Goal: Entertainment & Leisure: Consume media (video, audio)

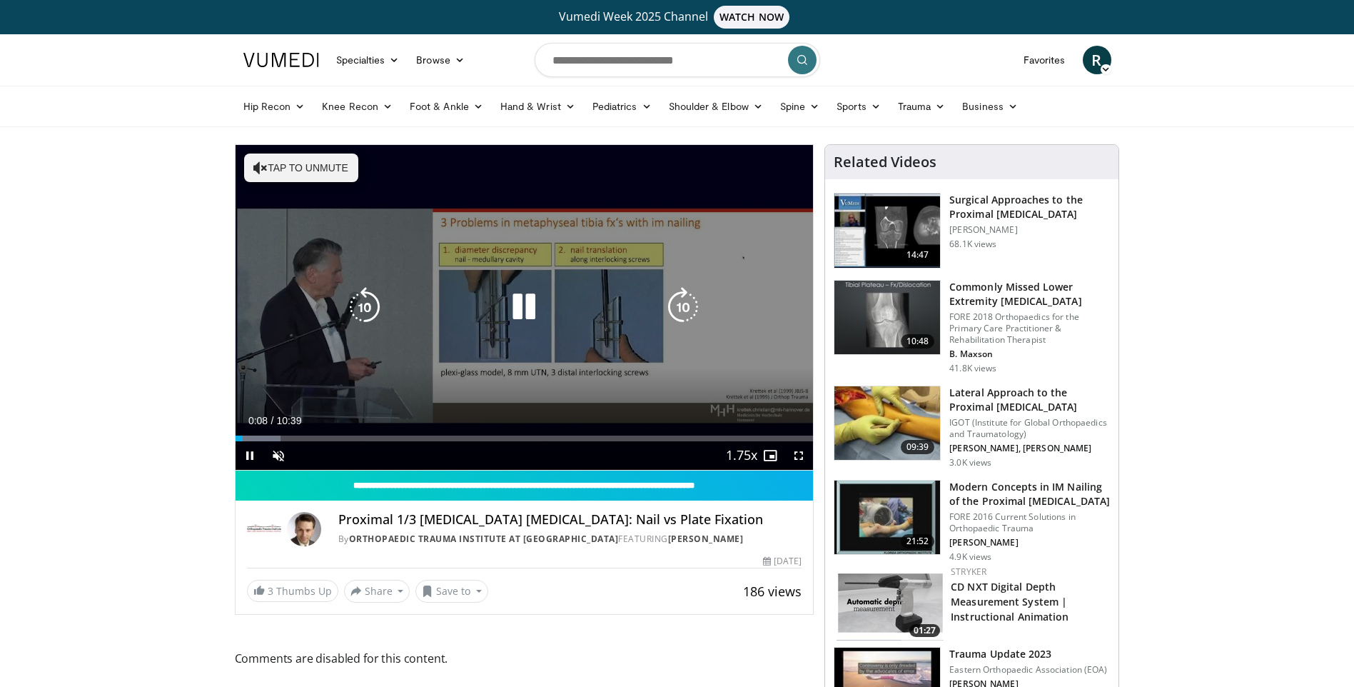
click at [317, 173] on button "Tap to unmute" at bounding box center [301, 167] width 114 height 29
click at [518, 311] on icon "Video Player" at bounding box center [524, 307] width 40 height 40
click at [553, 301] on div "Video Player" at bounding box center [523, 307] width 347 height 29
click at [540, 303] on icon "Video Player" at bounding box center [524, 307] width 40 height 40
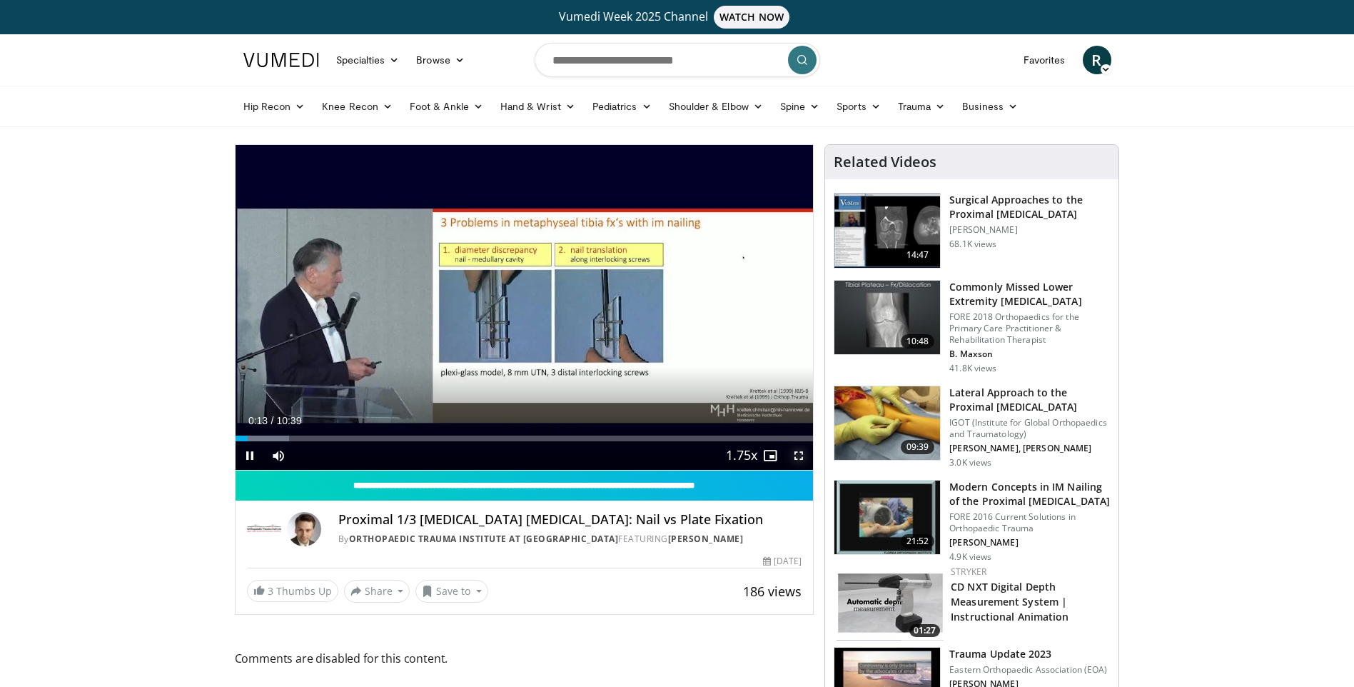
click at [804, 457] on span "Video Player" at bounding box center [798, 455] width 29 height 29
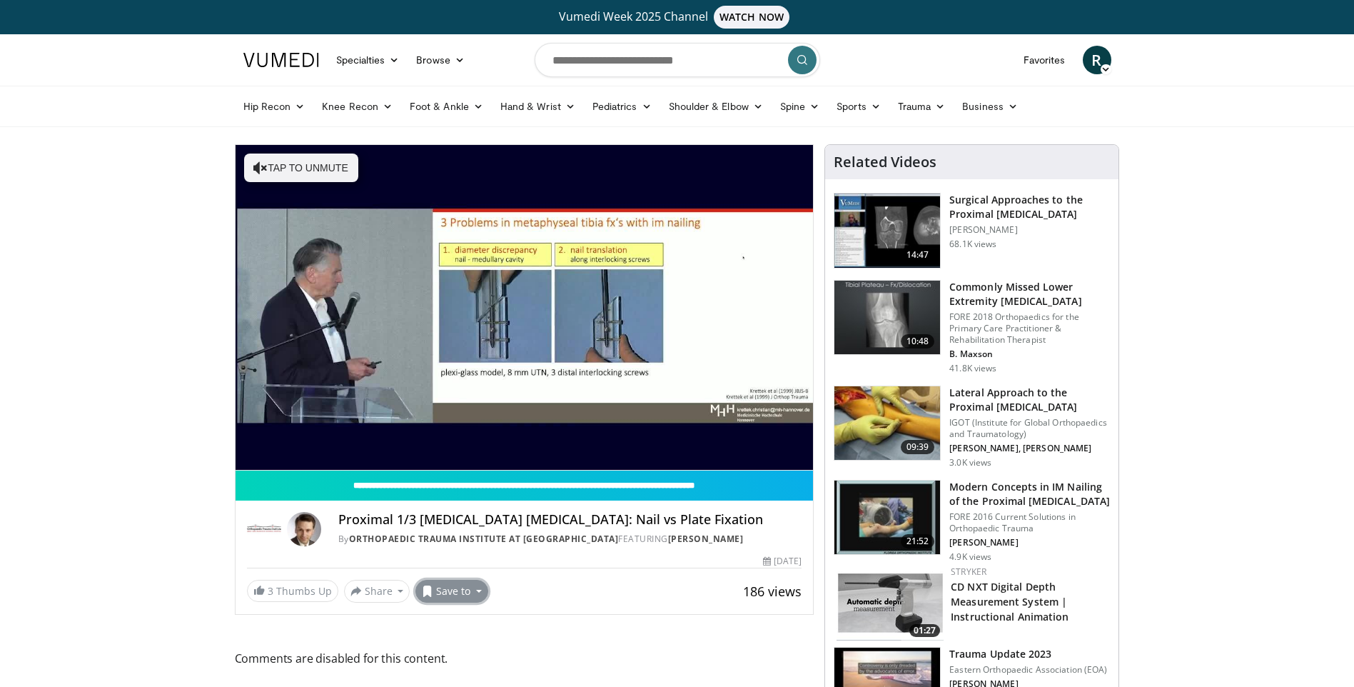
click at [468, 587] on button "Save to" at bounding box center [451, 591] width 73 height 23
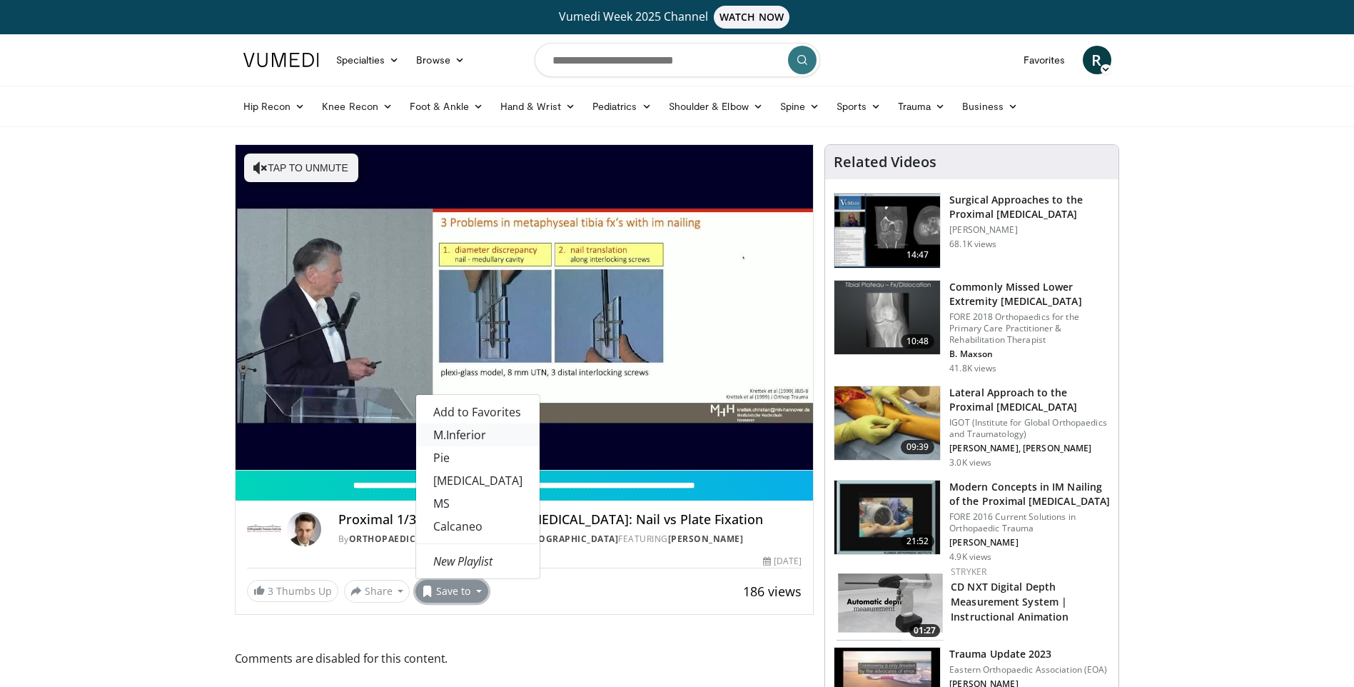
click at [476, 428] on link "M.Inferior" at bounding box center [477, 434] width 123 height 23
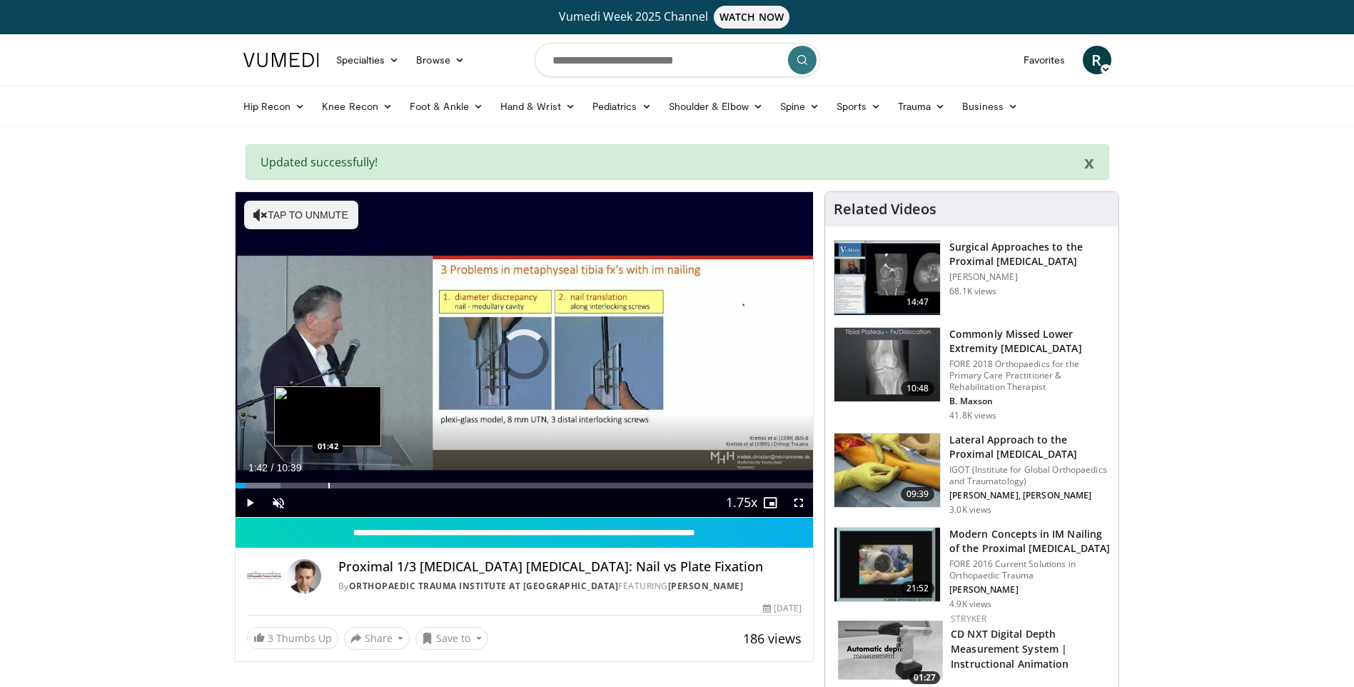
click at [328, 479] on div "Loaded : 7.80% 01:42 01:42" at bounding box center [525, 482] width 578 height 14
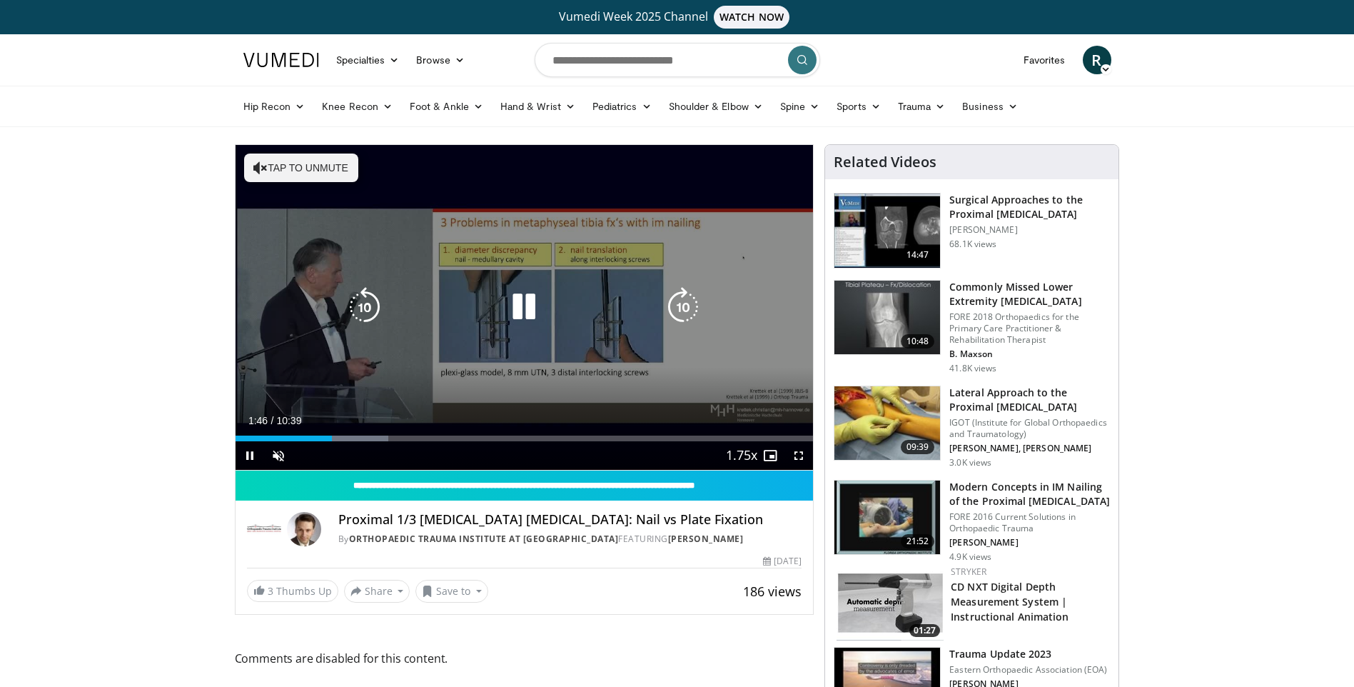
click at [312, 159] on button "Tap to unmute" at bounding box center [301, 167] width 114 height 29
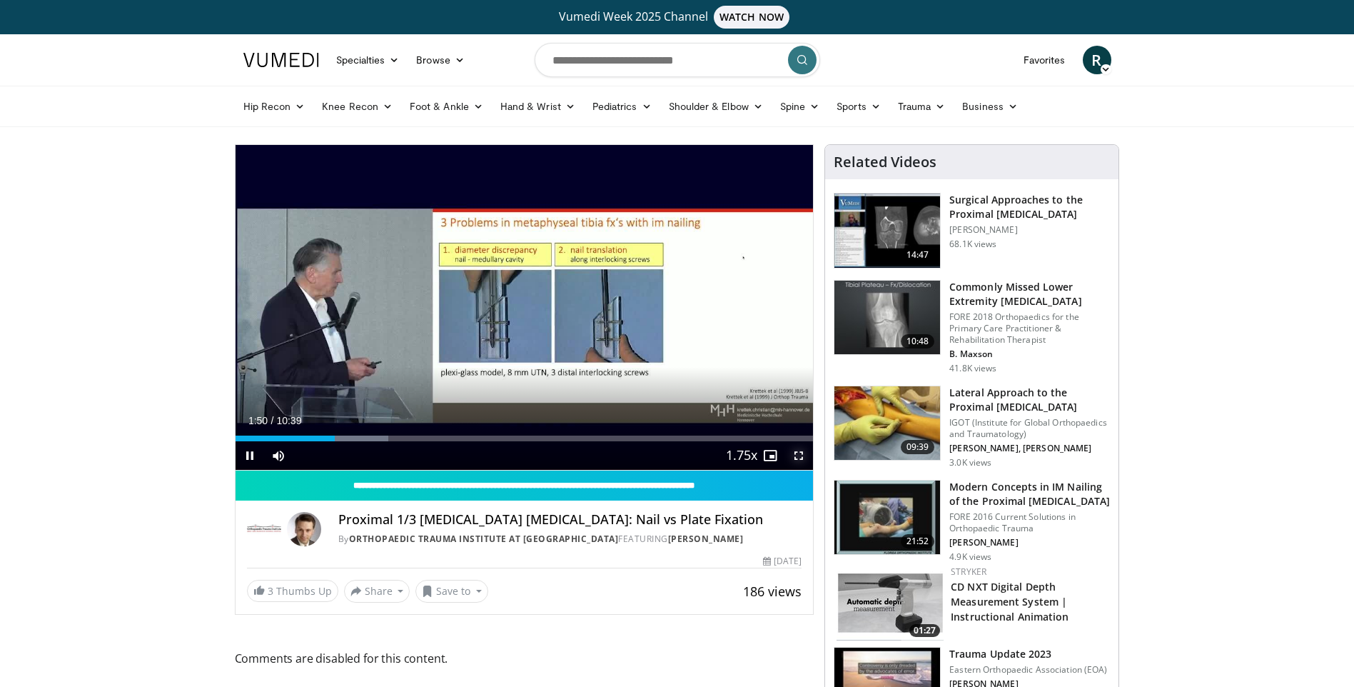
click at [798, 461] on span "Video Player" at bounding box center [798, 455] width 29 height 29
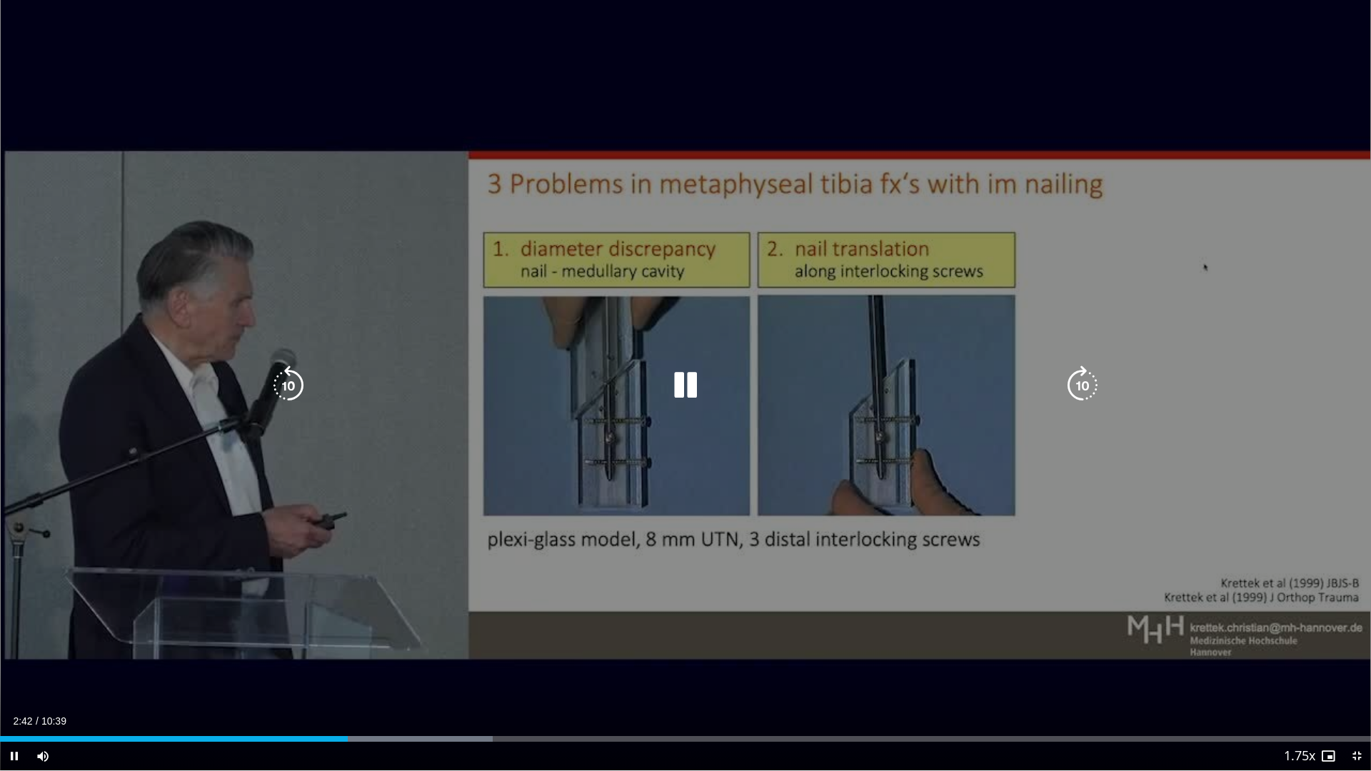
click at [678, 383] on icon "Video Player" at bounding box center [685, 385] width 40 height 40
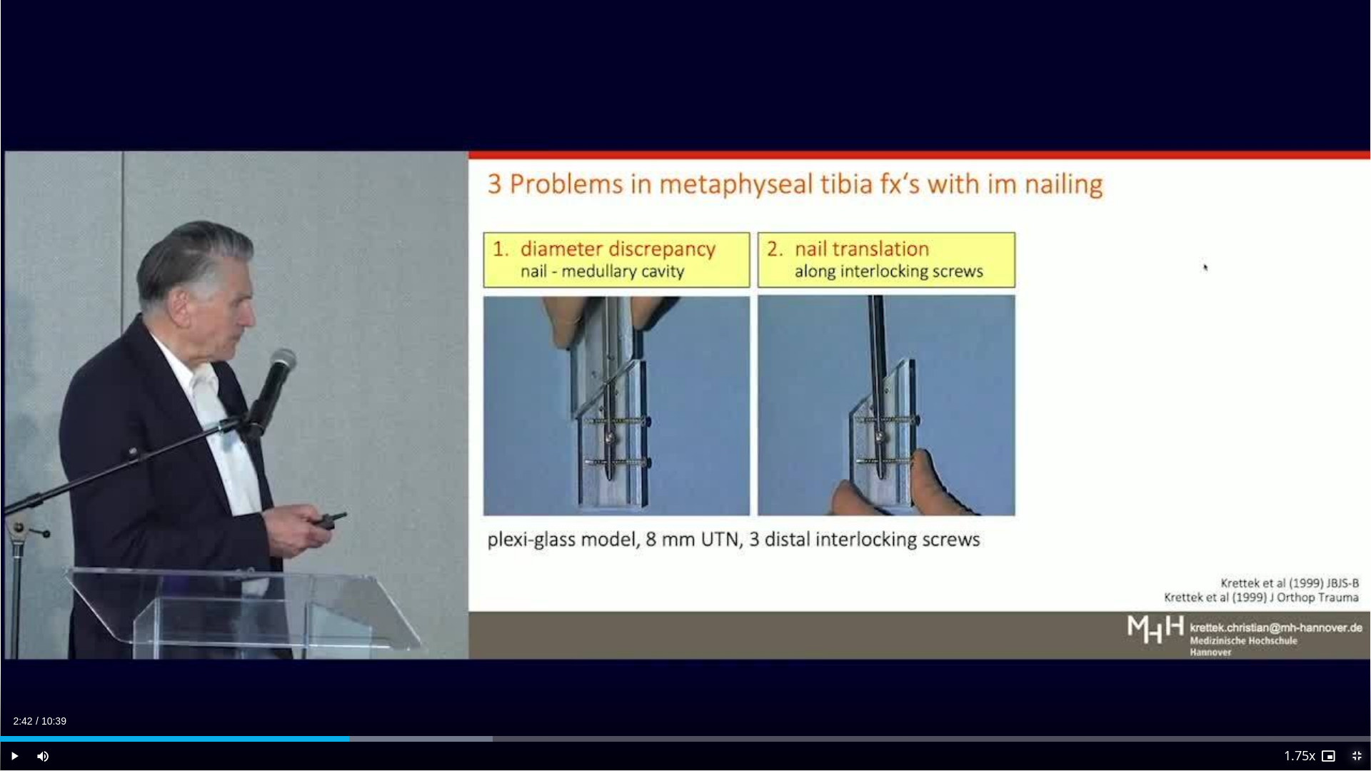
click at [1353, 686] on span "Video Player" at bounding box center [1356, 756] width 29 height 29
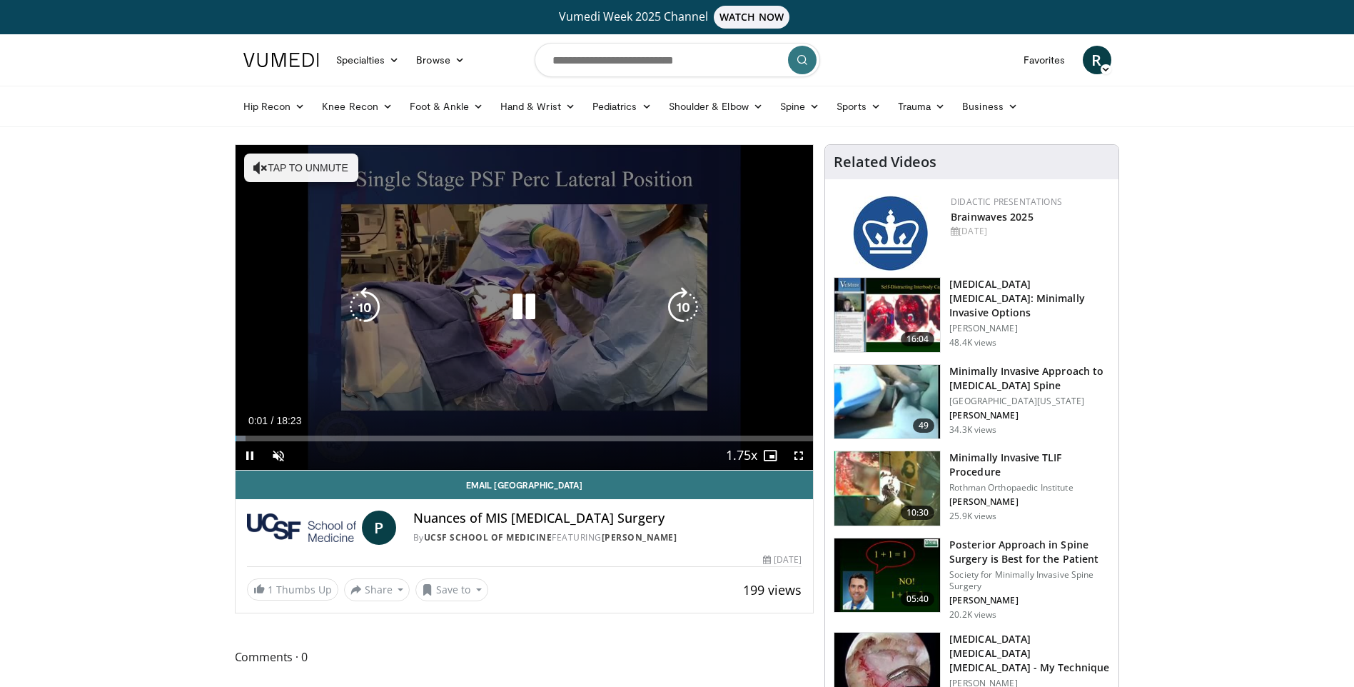
click at [306, 176] on button "Tap to unmute" at bounding box center [301, 167] width 114 height 29
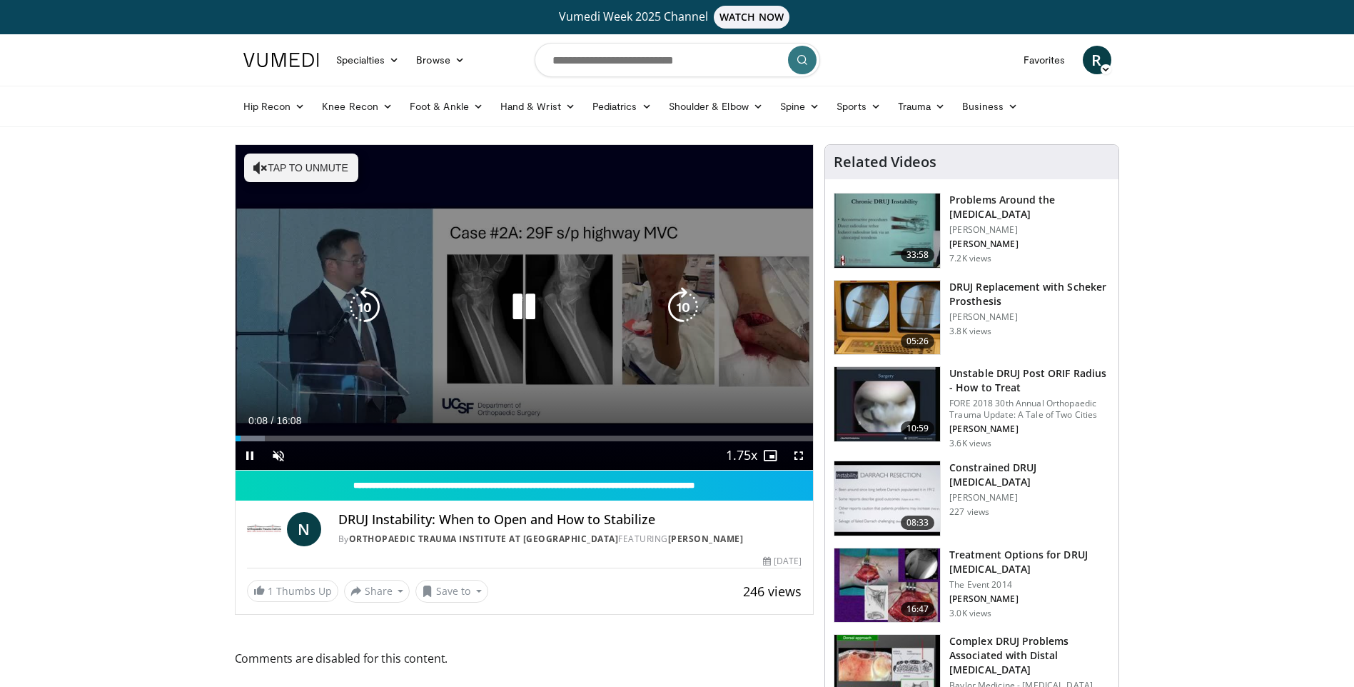
click at [318, 163] on button "Tap to unmute" at bounding box center [301, 167] width 114 height 29
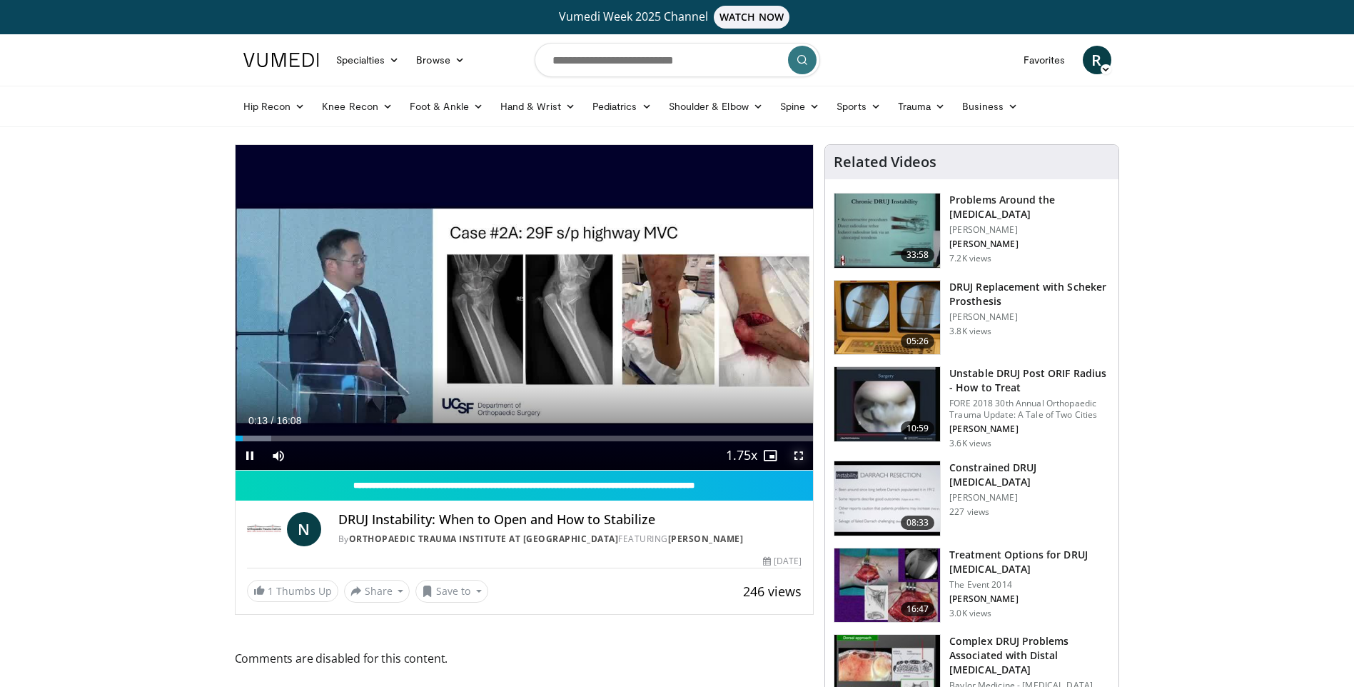
click at [801, 456] on span "Video Player" at bounding box center [798, 455] width 29 height 29
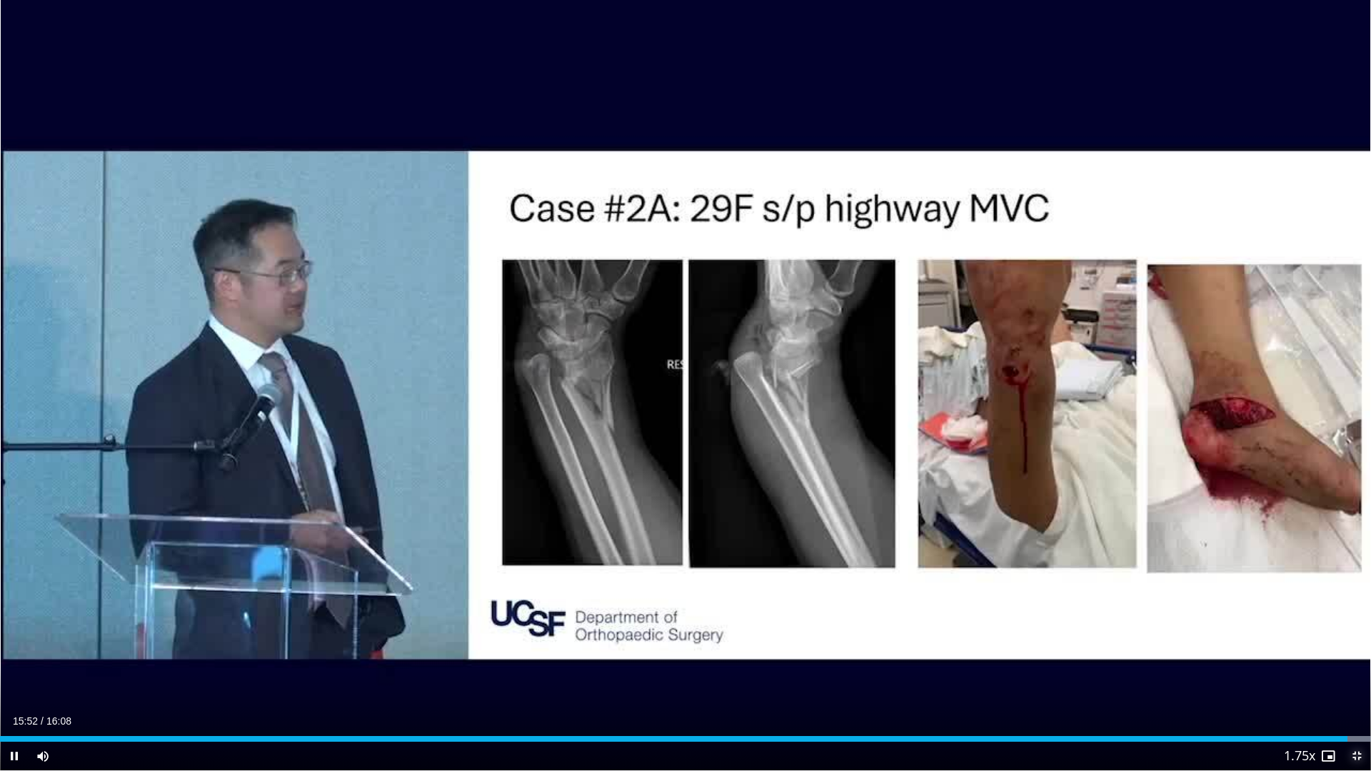
click at [1353, 686] on span "Video Player" at bounding box center [1356, 756] width 29 height 29
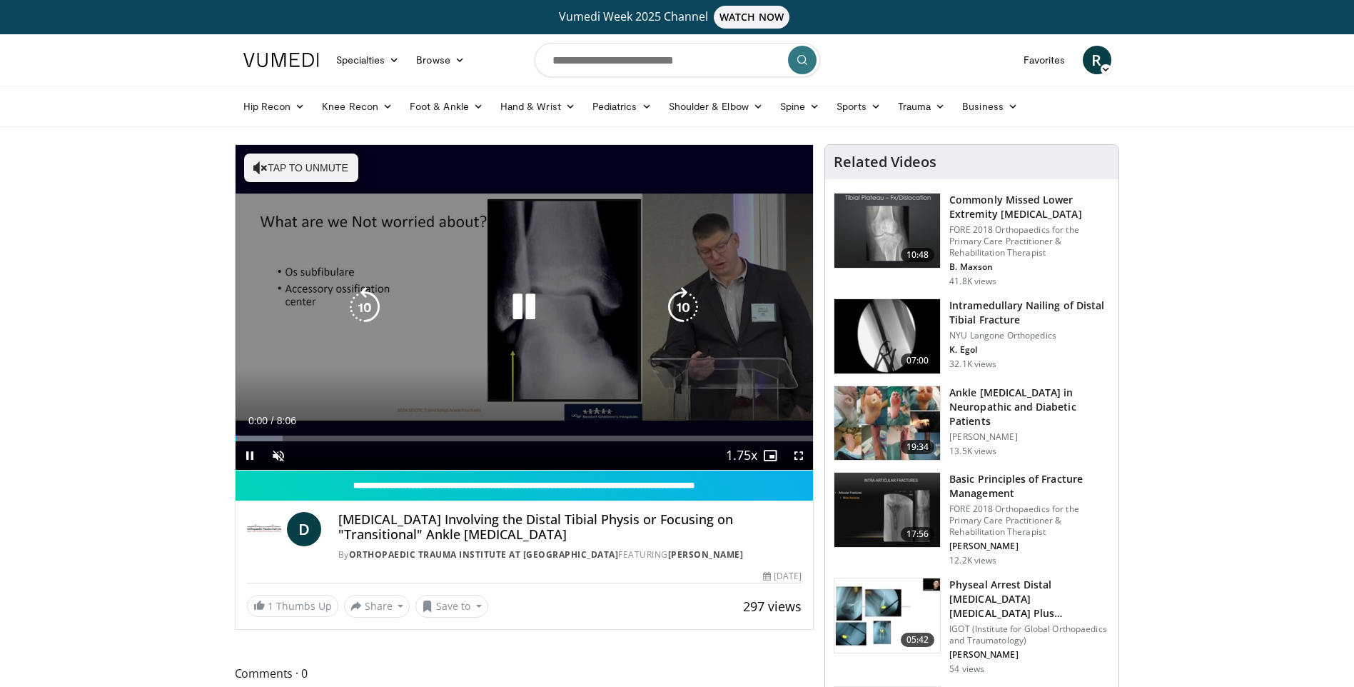
click at [299, 174] on button "Tap to unmute" at bounding box center [301, 167] width 114 height 29
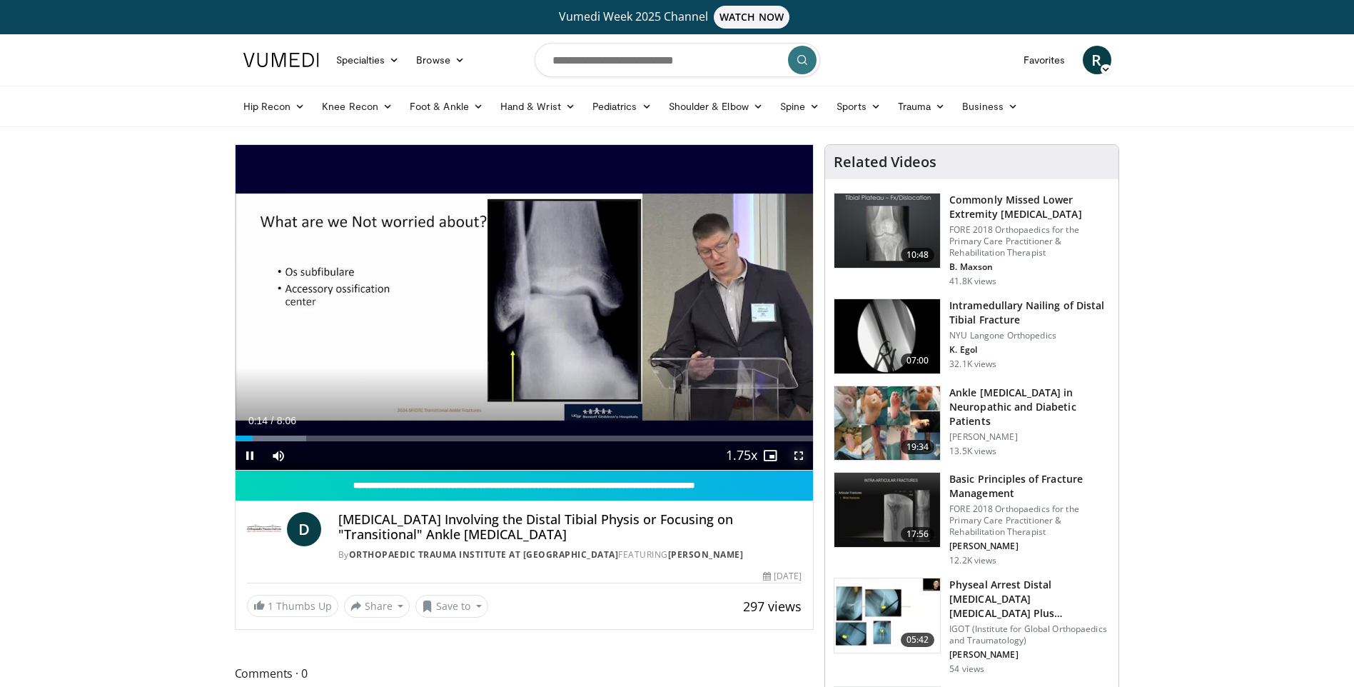
click at [792, 452] on span "Video Player" at bounding box center [798, 455] width 29 height 29
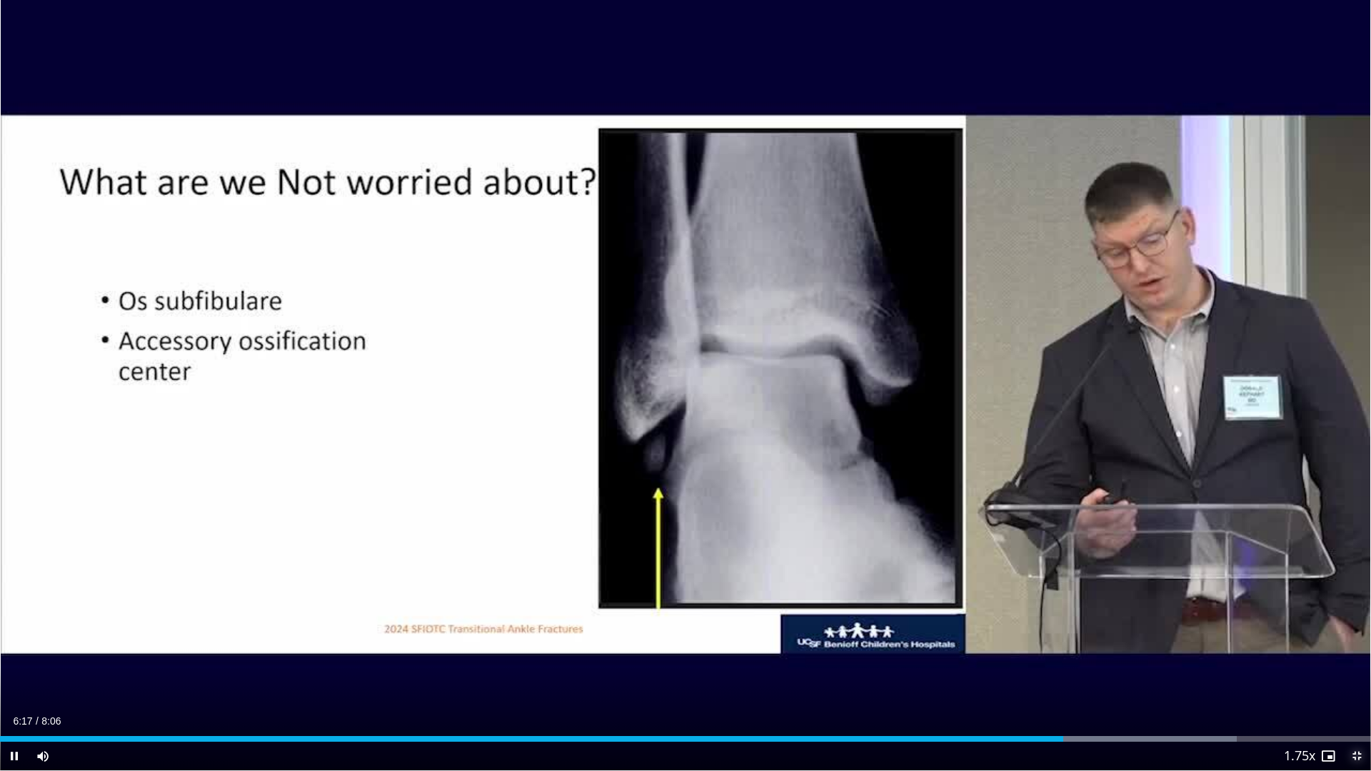
click at [1353, 686] on span "Video Player" at bounding box center [1356, 756] width 29 height 29
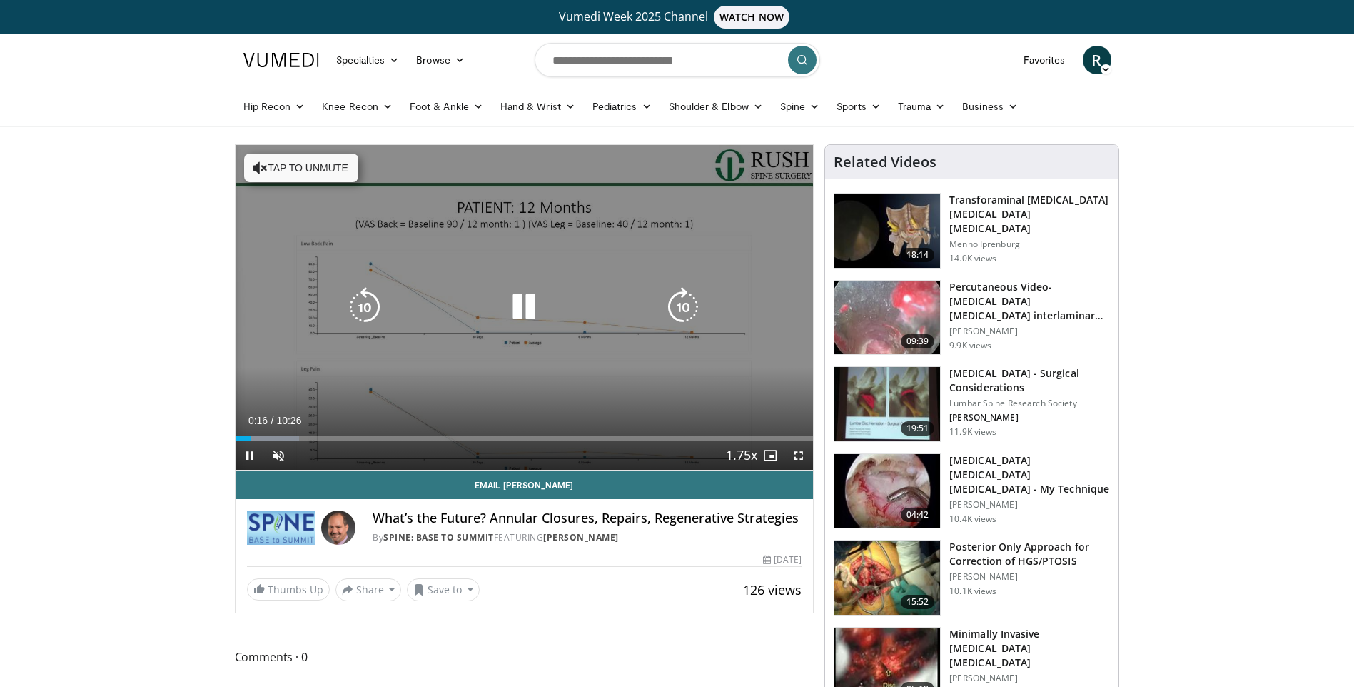
click at [312, 166] on button "Tap to unmute" at bounding box center [301, 167] width 114 height 29
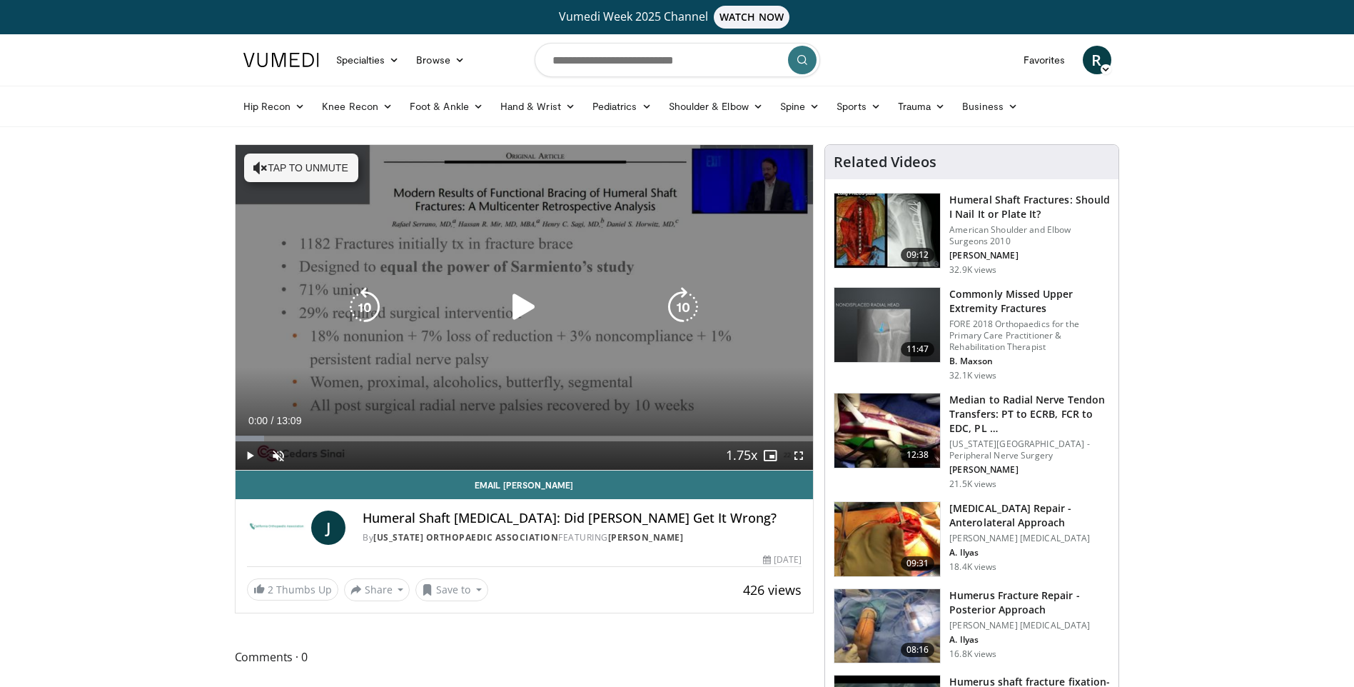
click at [303, 171] on button "Tap to unmute" at bounding box center [301, 167] width 114 height 29
click at [484, 296] on div "Video Player" at bounding box center [523, 307] width 347 height 29
click at [491, 375] on div "10 seconds Tap to unmute" at bounding box center [525, 307] width 578 height 325
drag, startPoint x: 800, startPoint y: 457, endPoint x: 803, endPoint y: 510, distance: 52.9
click at [800, 457] on span "Video Player" at bounding box center [798, 455] width 29 height 29
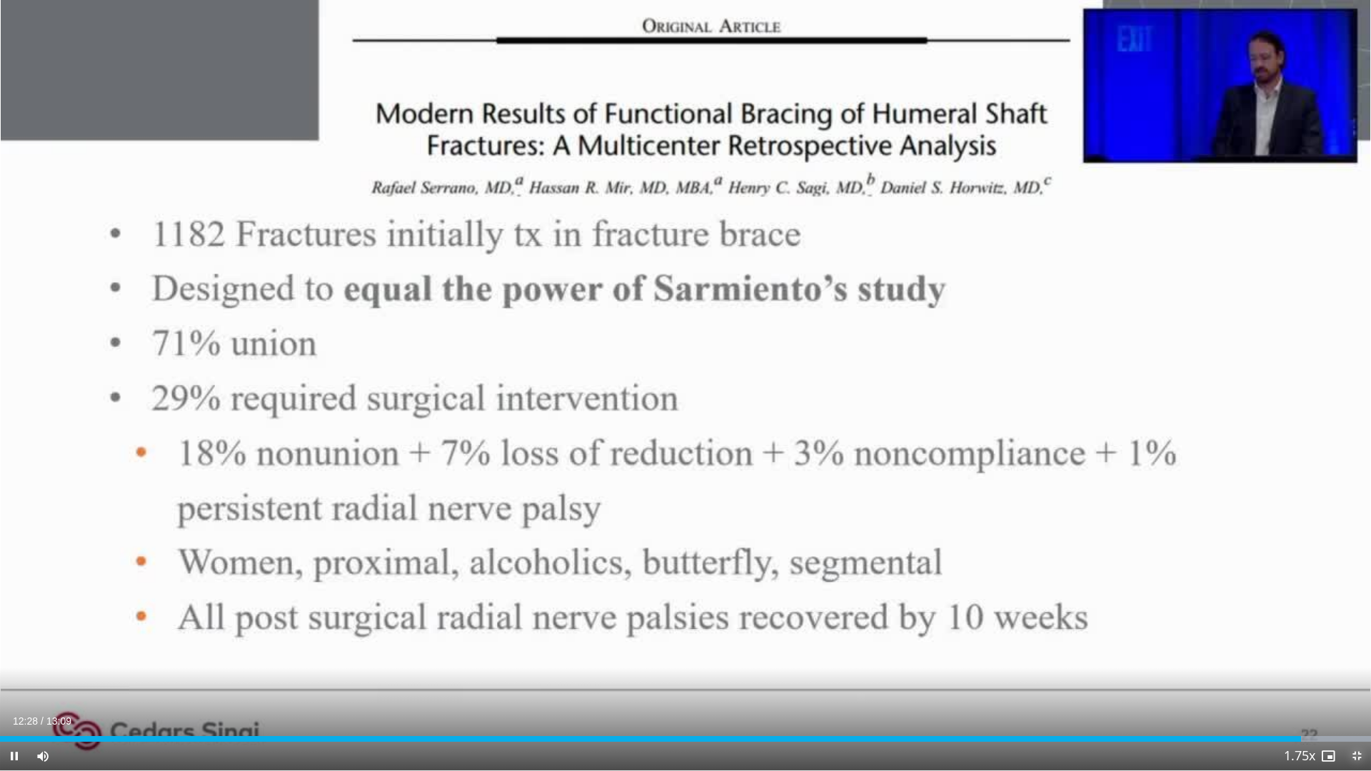
click at [1353, 686] on span "Video Player" at bounding box center [1356, 756] width 29 height 29
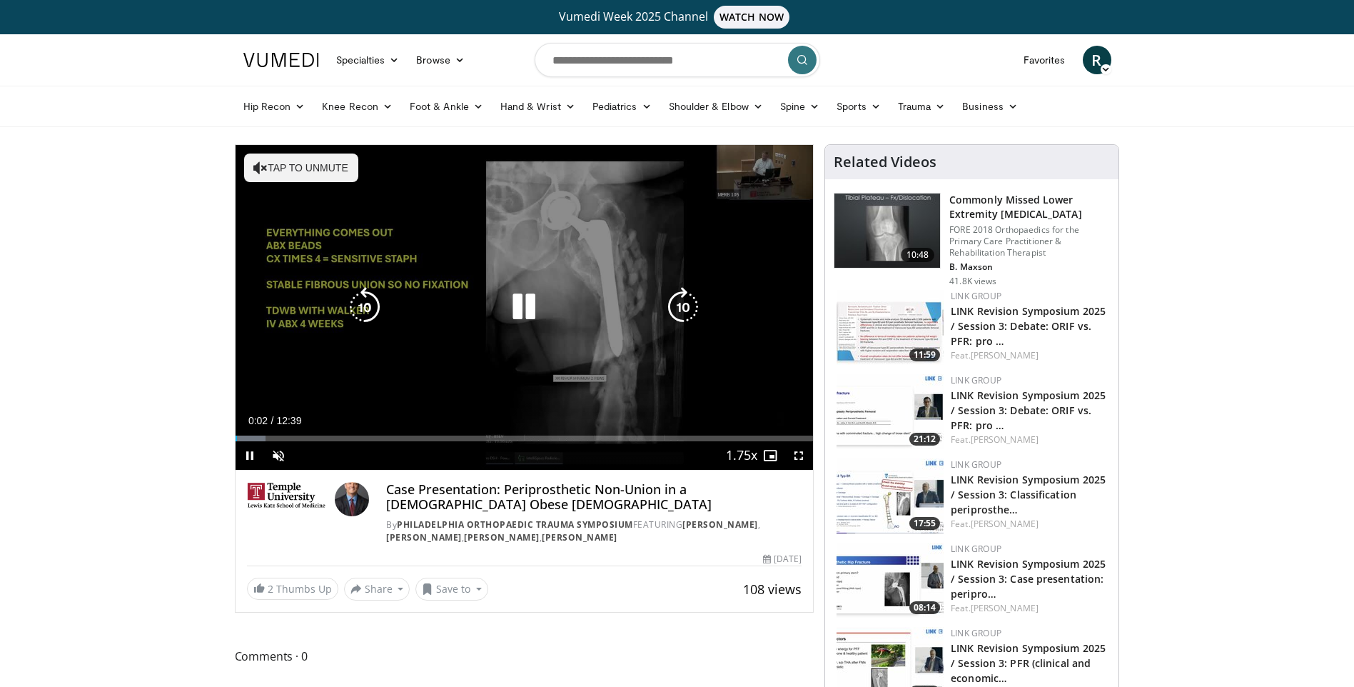
click at [330, 157] on button "Tap to unmute" at bounding box center [301, 167] width 114 height 29
drag, startPoint x: 797, startPoint y: 454, endPoint x: 800, endPoint y: 507, distance: 52.9
click at [797, 454] on span "Video Player" at bounding box center [798, 455] width 29 height 29
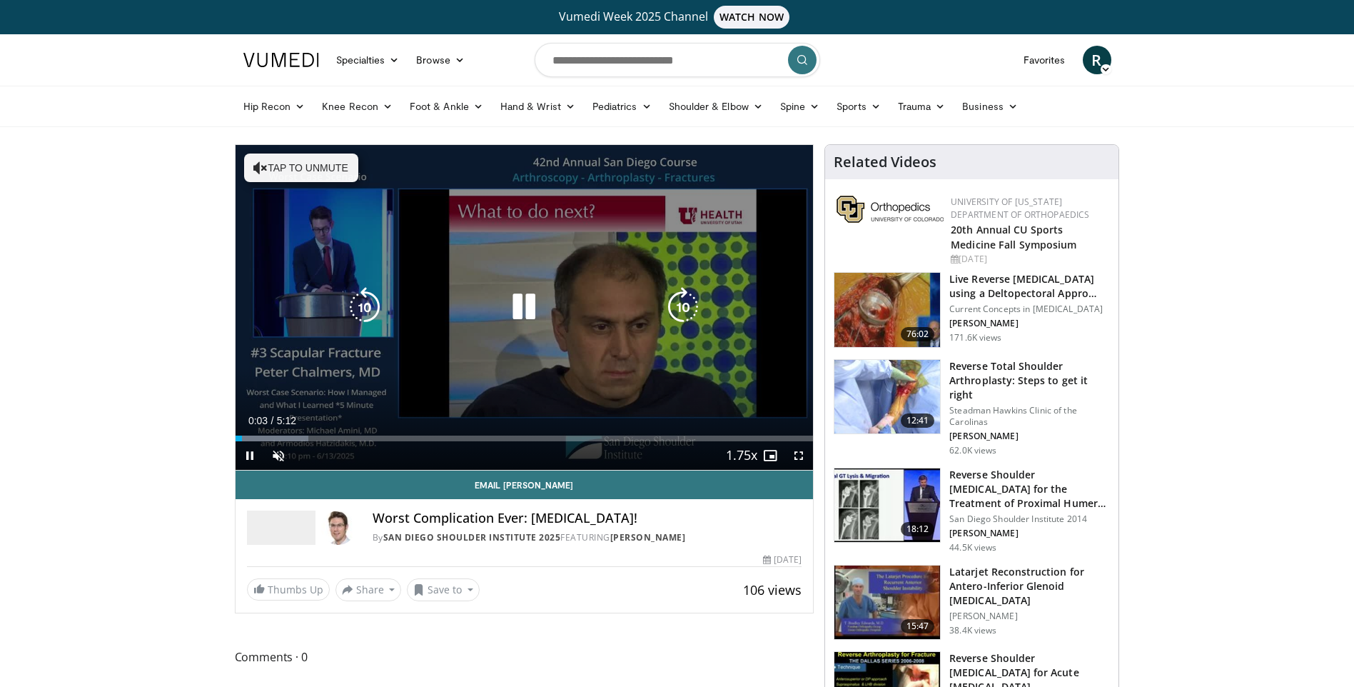
click at [292, 160] on button "Tap to unmute" at bounding box center [301, 167] width 114 height 29
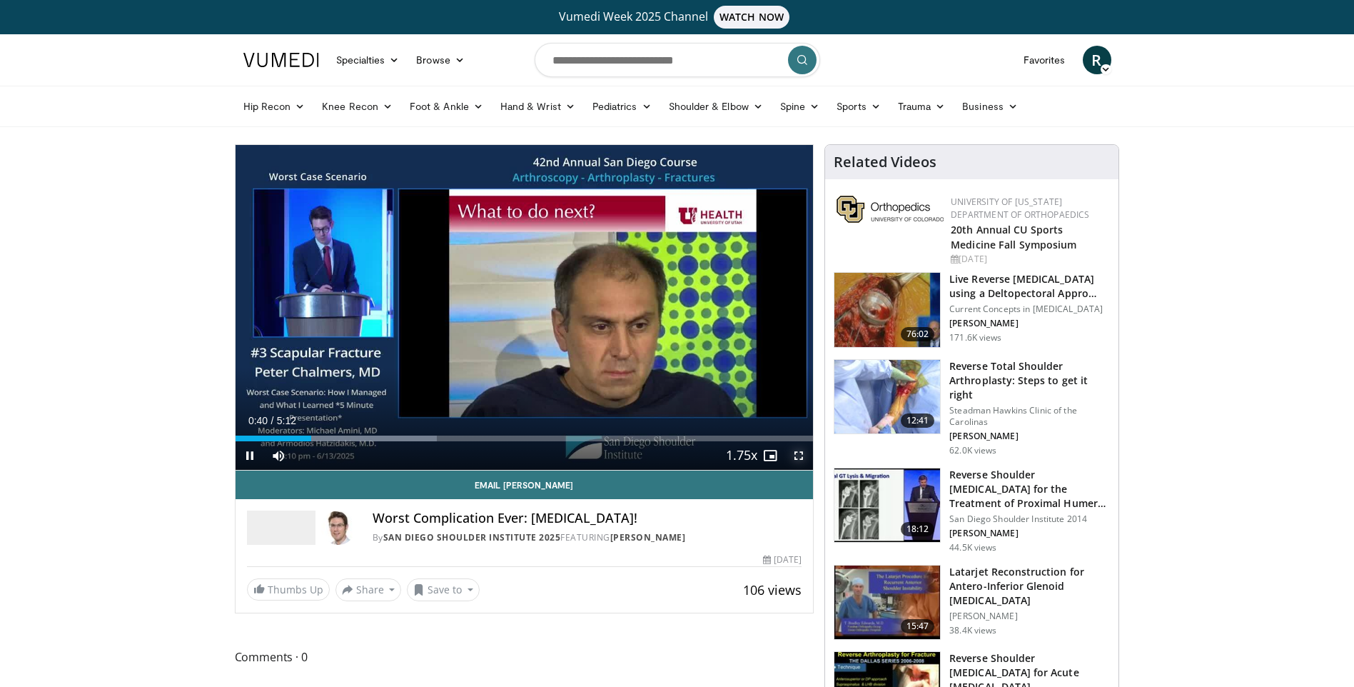
click at [793, 454] on span "Video Player" at bounding box center [798, 455] width 29 height 29
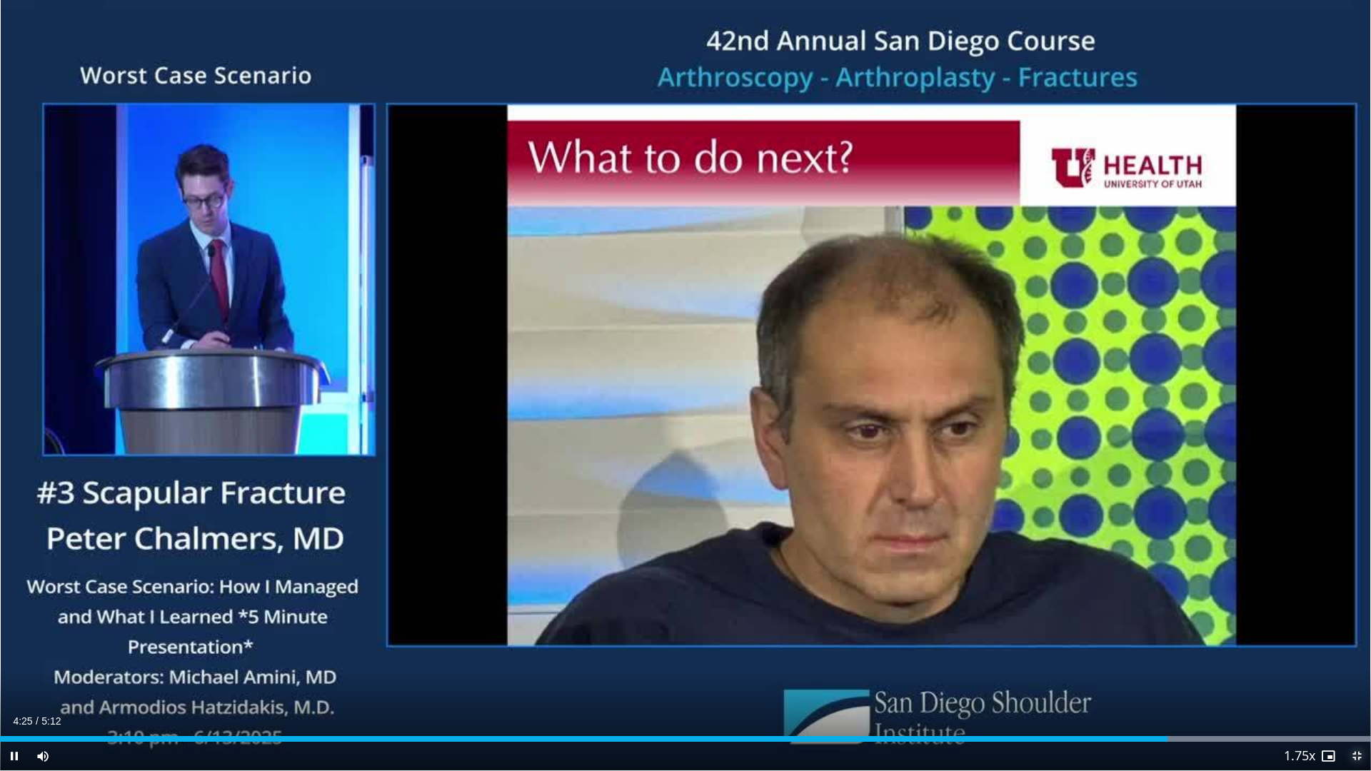
click at [1353, 686] on span "Video Player" at bounding box center [1356, 756] width 29 height 29
